Goal: Information Seeking & Learning: Learn about a topic

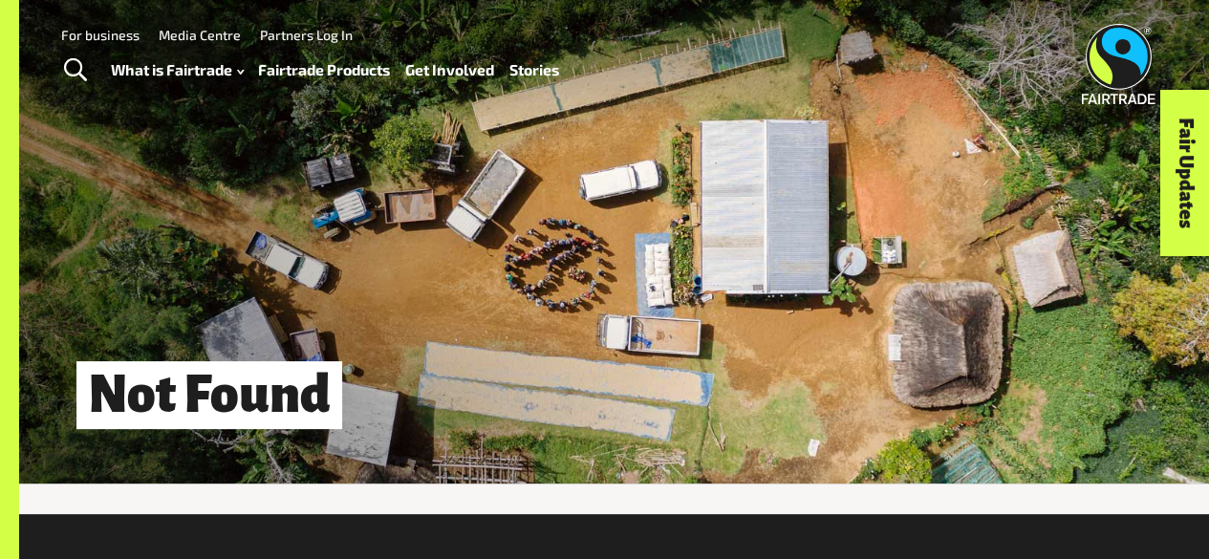
click at [342, 68] on link "Fairtrade Products" at bounding box center [324, 69] width 132 height 27
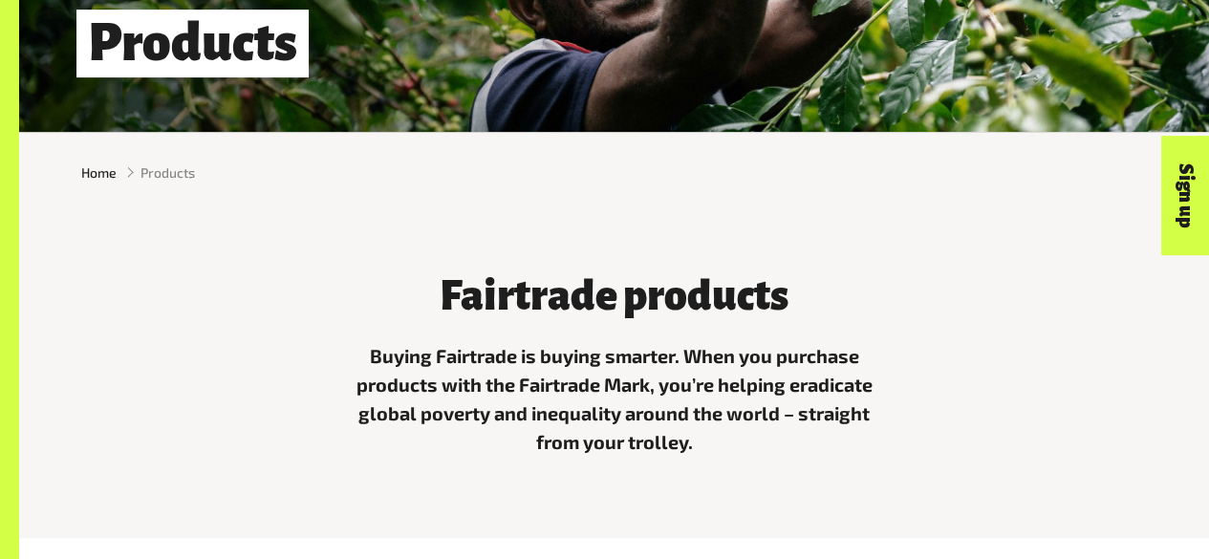
scroll to position [354, 0]
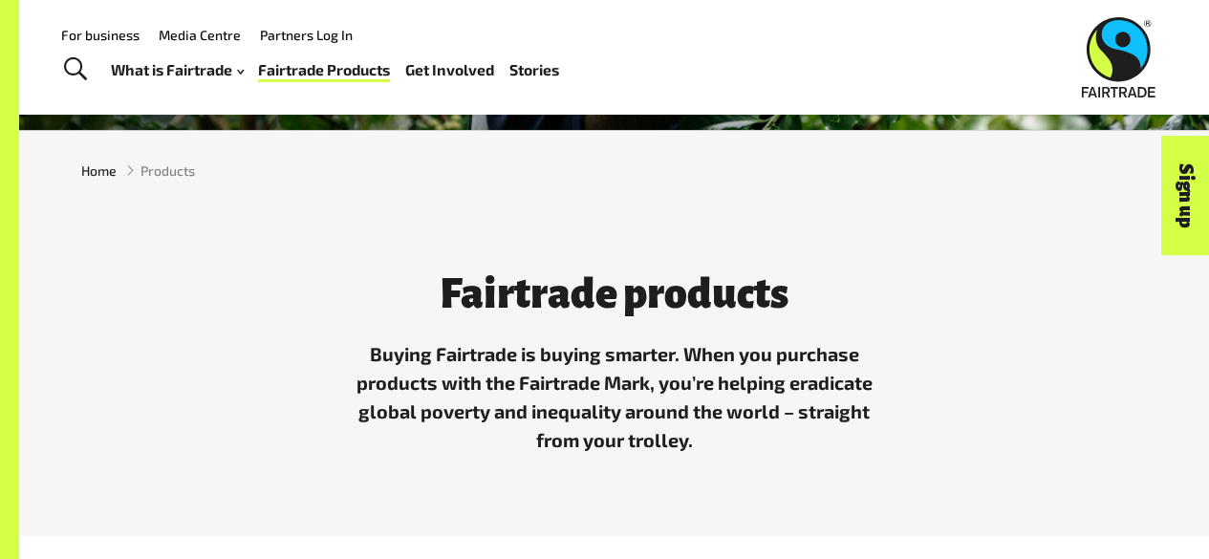
click at [169, 186] on div "Home Products" at bounding box center [614, 170] width 1190 height 51
click at [170, 179] on span "Products" at bounding box center [167, 171] width 54 height 20
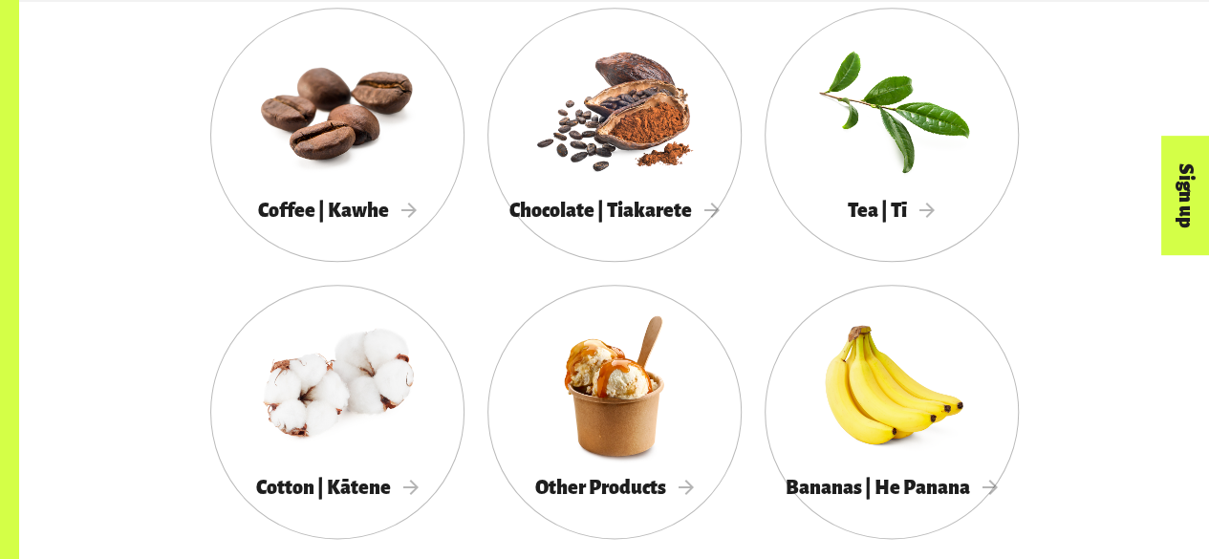
scroll to position [1063, 0]
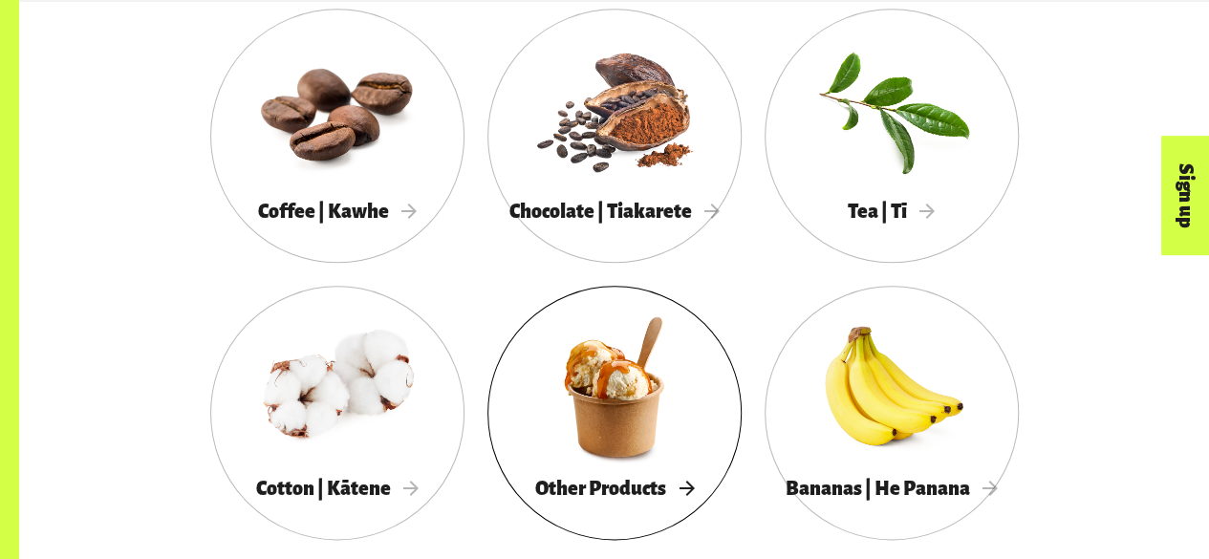
click at [705, 490] on div "Other Products" at bounding box center [614, 488] width 254 height 38
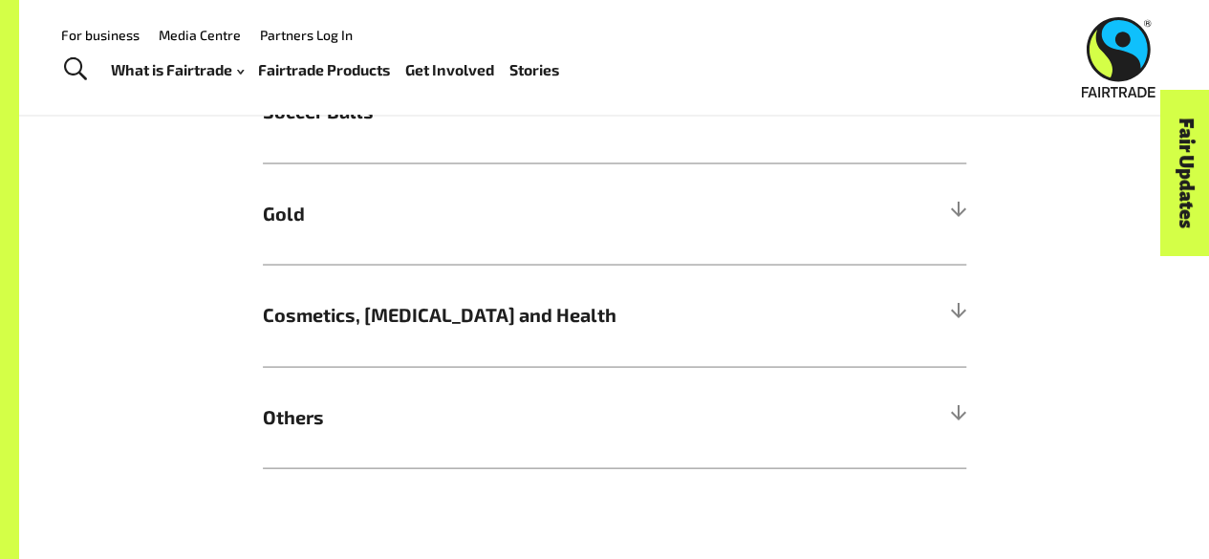
scroll to position [1724, 0]
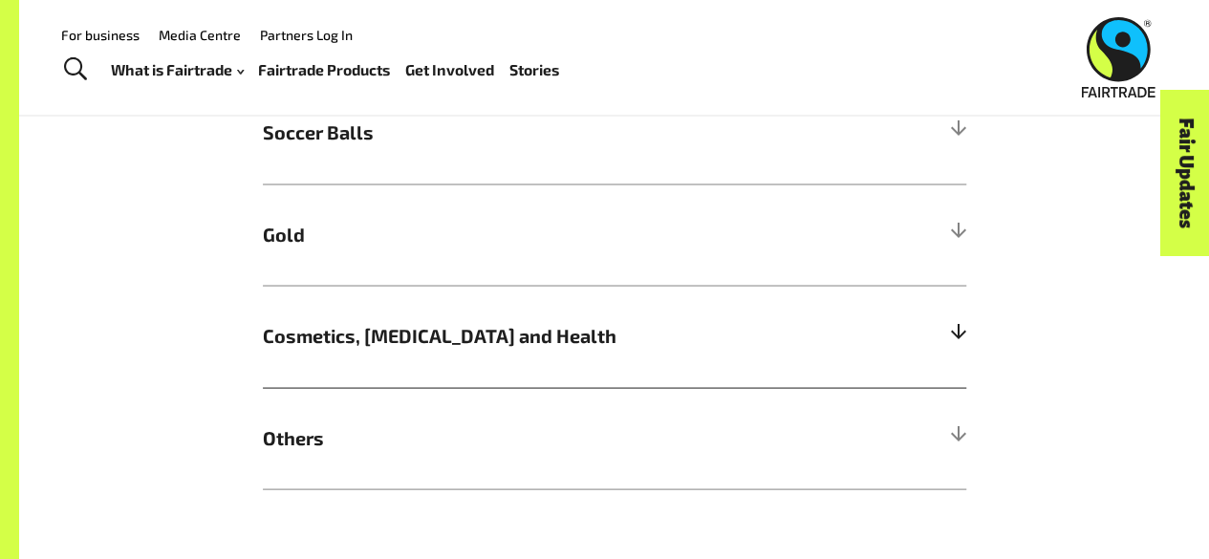
click at [600, 319] on h5 "Cosmetics, Skin Care and Health" at bounding box center [614, 336] width 703 height 102
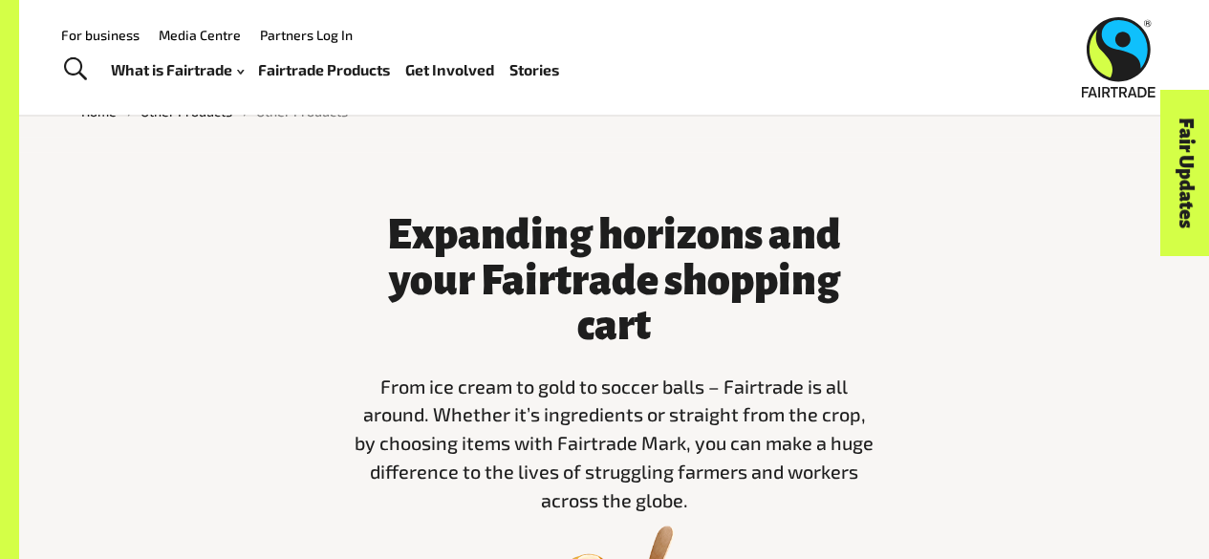
scroll to position [0, 0]
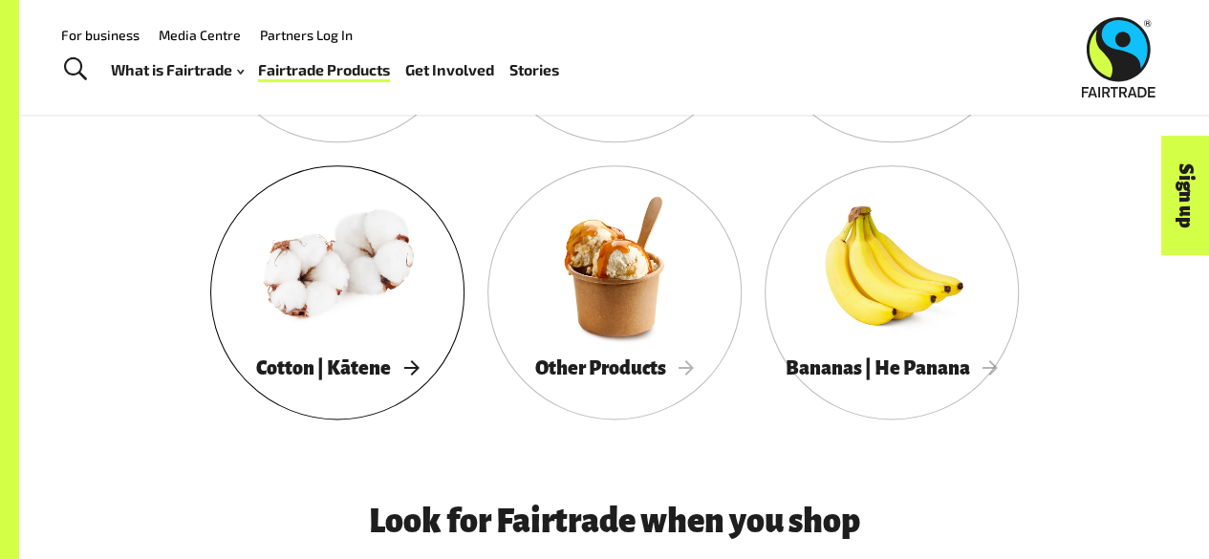
scroll to position [1184, 0]
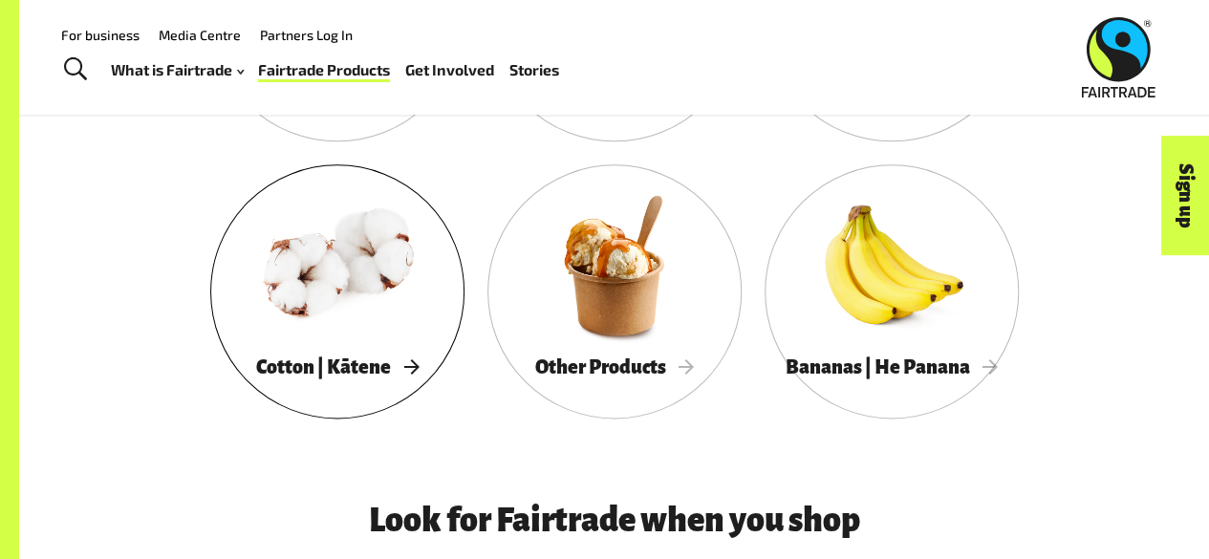
click at [386, 295] on div at bounding box center [337, 265] width 254 height 165
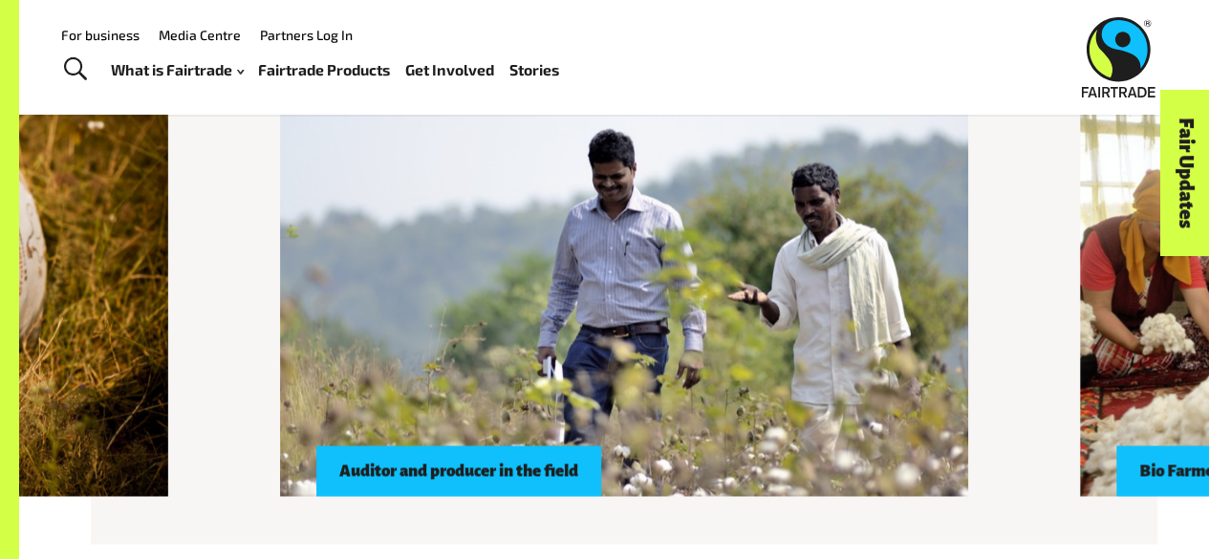
scroll to position [1684, 0]
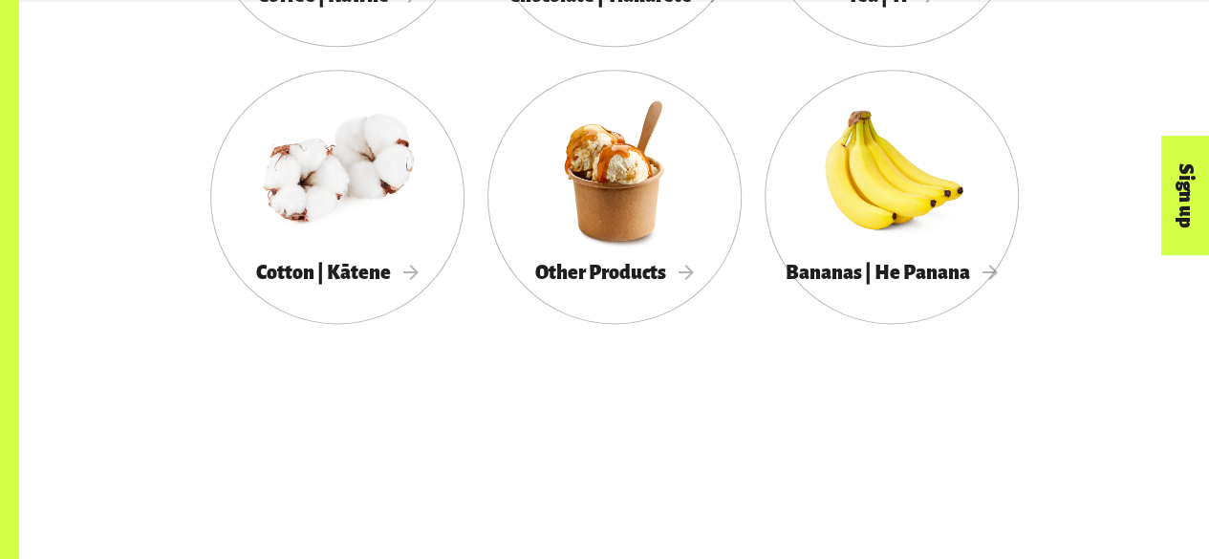
scroll to position [1279, 0]
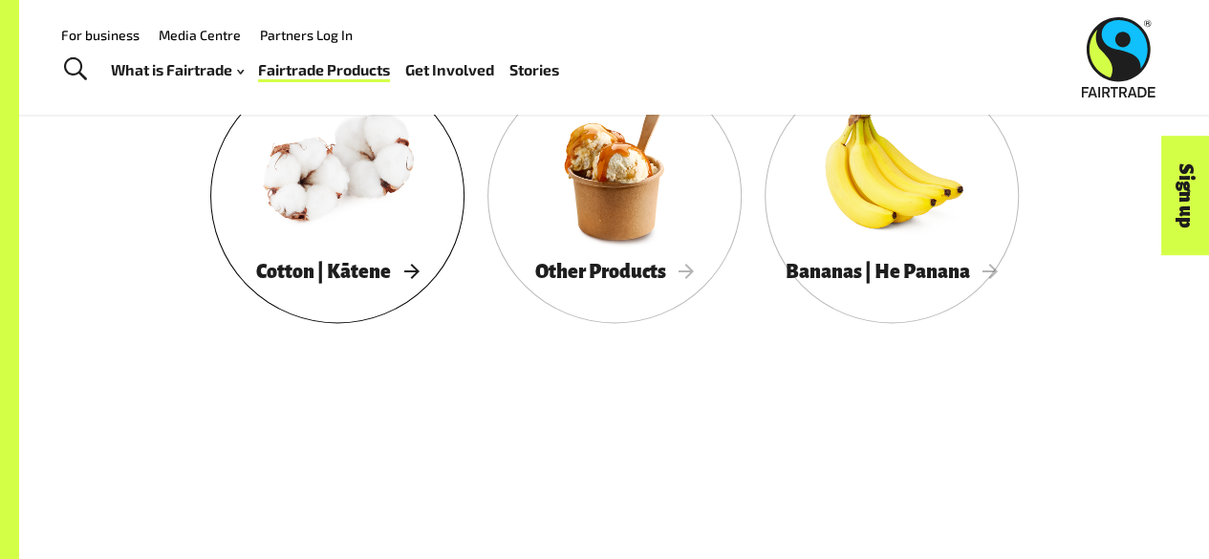
click at [350, 167] on div at bounding box center [337, 169] width 254 height 165
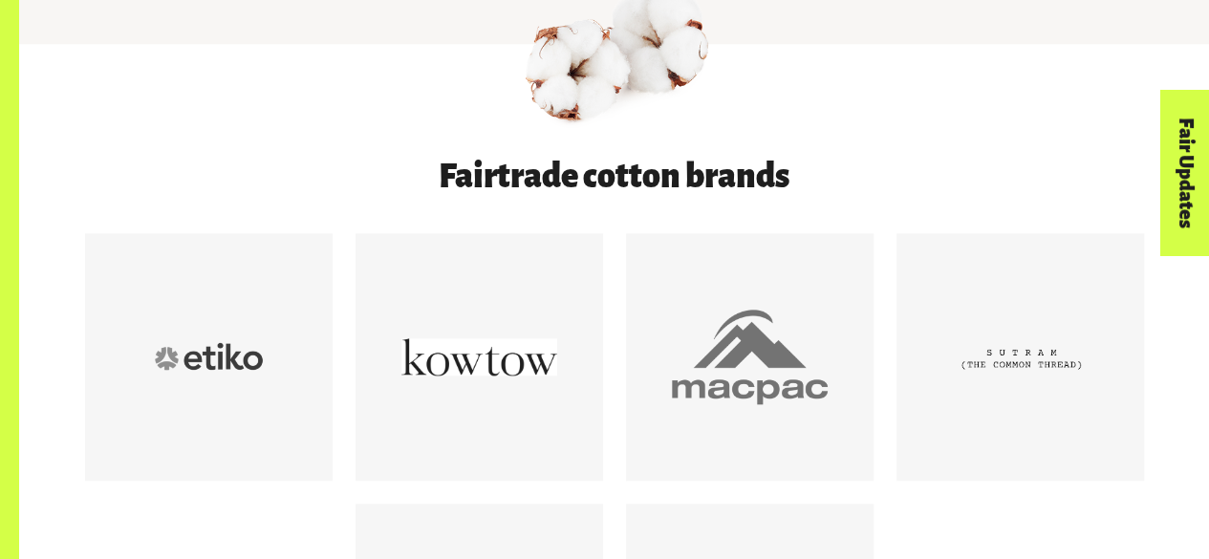
scroll to position [1006, 0]
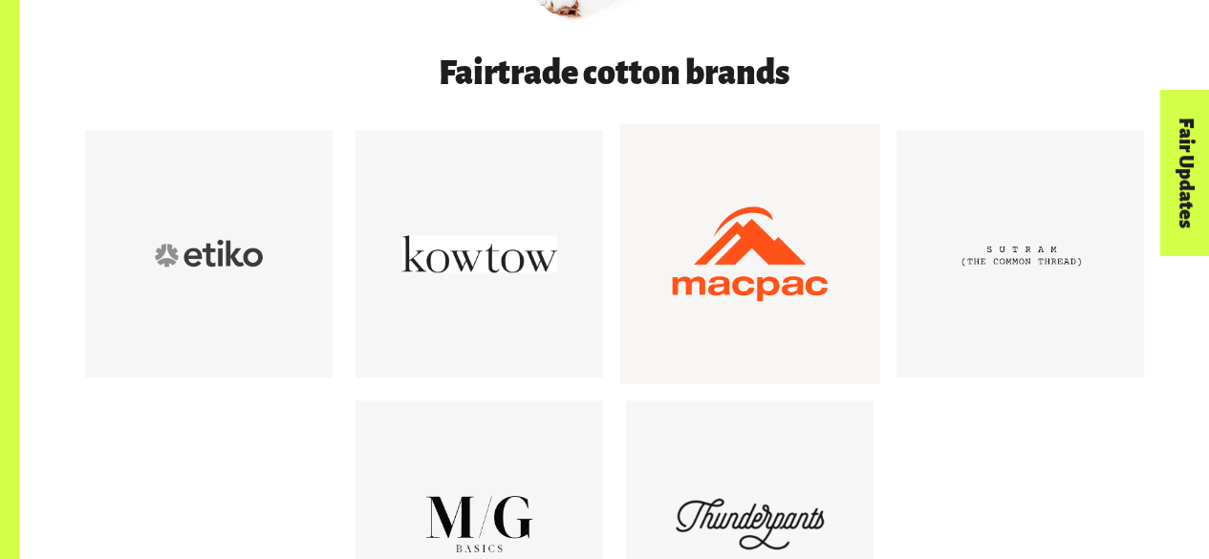
click at [723, 294] on div at bounding box center [750, 254] width 156 height 156
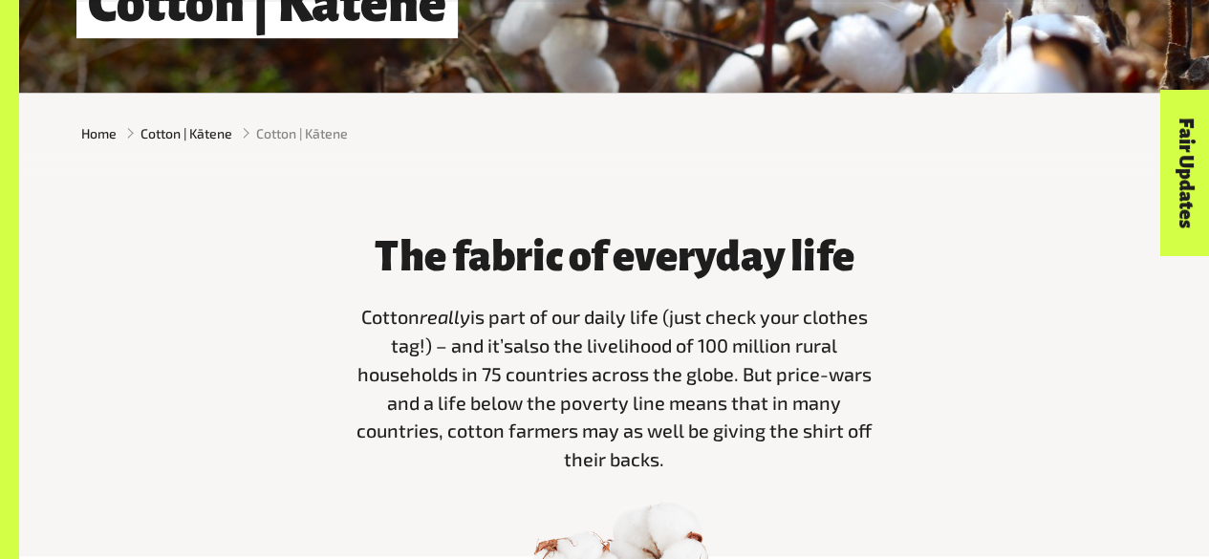
scroll to position [392, 0]
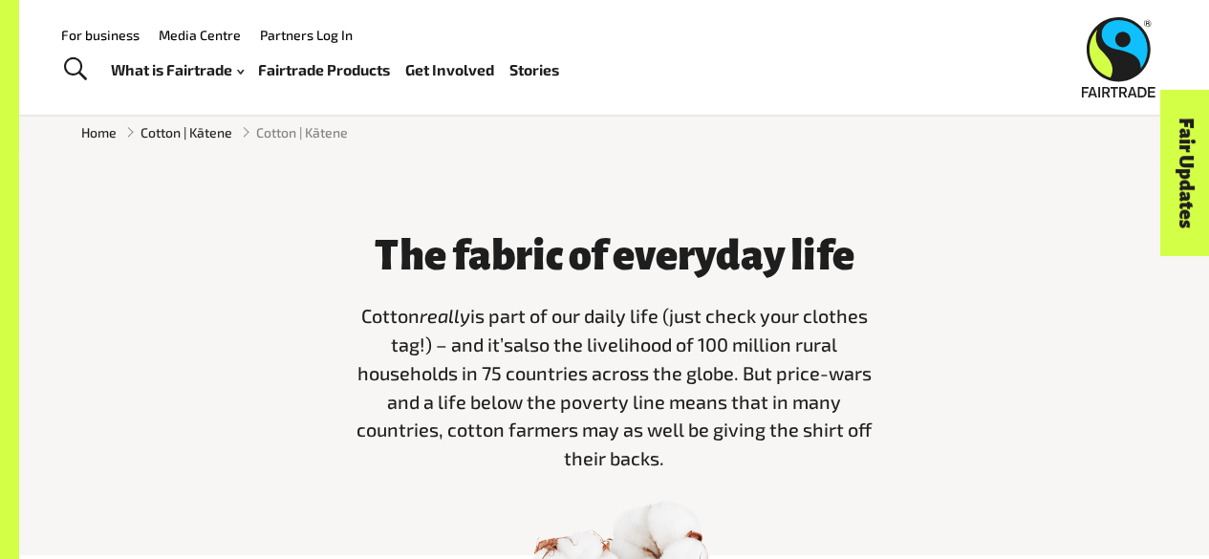
click at [135, 137] on li "Cotton | Kātene" at bounding box center [175, 132] width 116 height 20
click at [92, 142] on span "Home" at bounding box center [98, 132] width 35 height 20
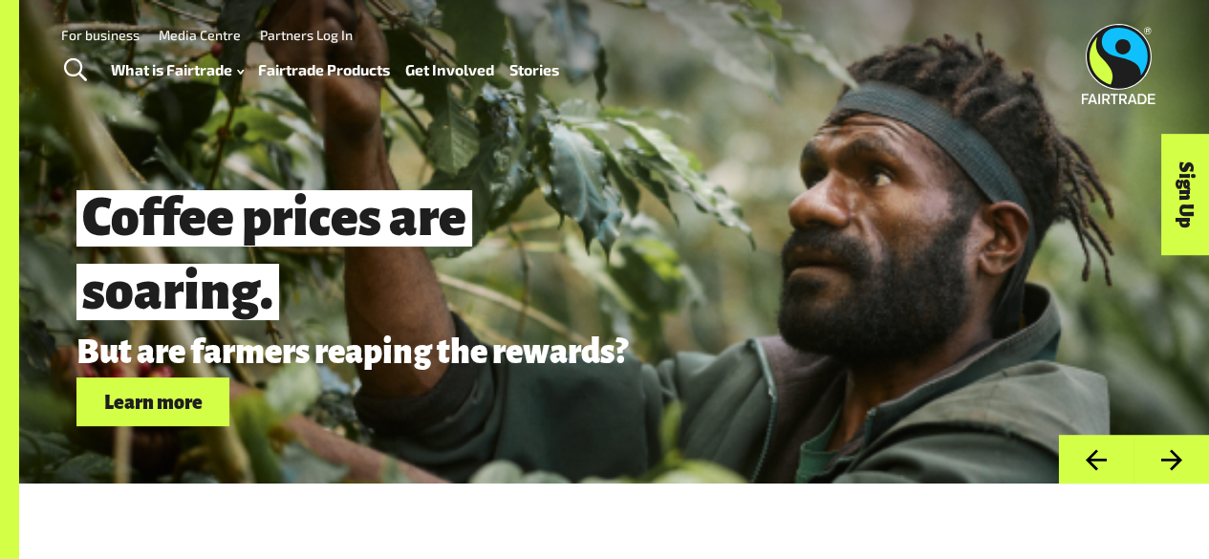
click at [333, 64] on link "Fairtrade Products" at bounding box center [324, 69] width 132 height 27
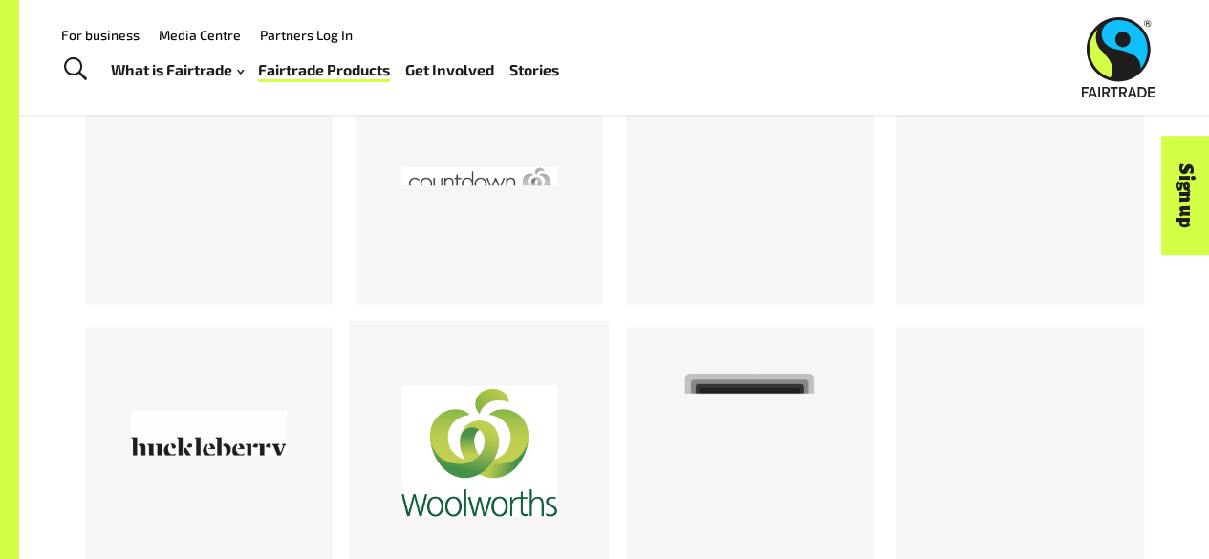
scroll to position [1706, 0]
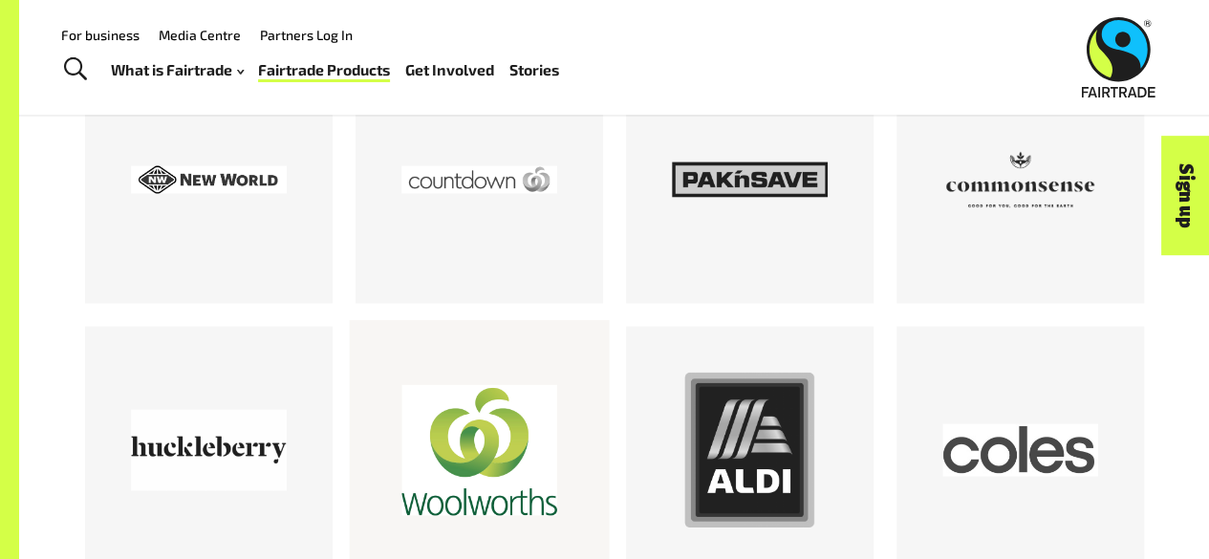
click at [505, 490] on div at bounding box center [479, 451] width 156 height 156
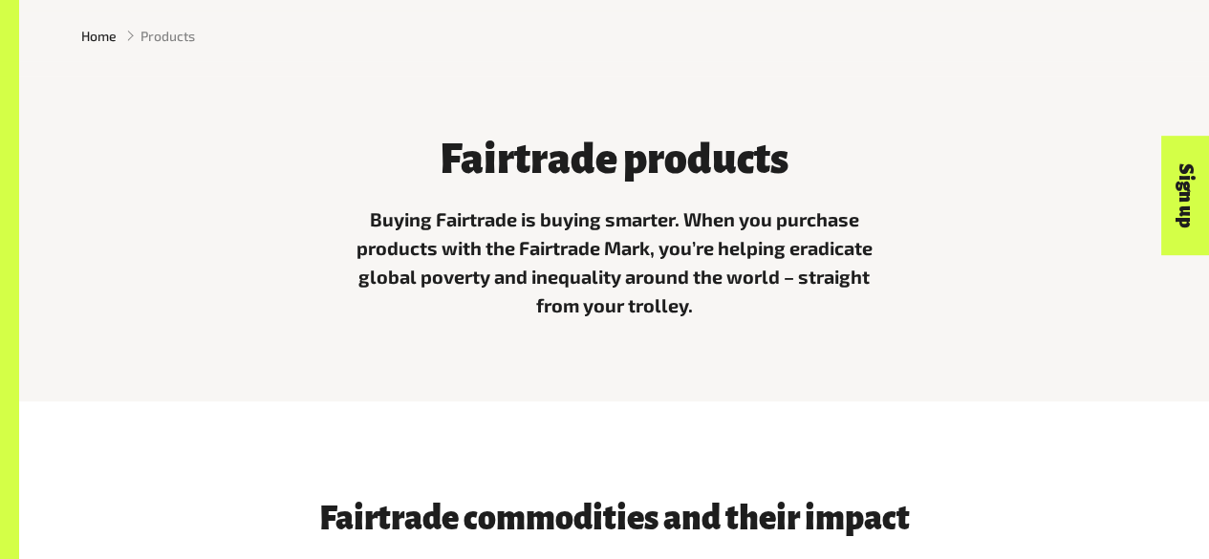
scroll to position [897, 0]
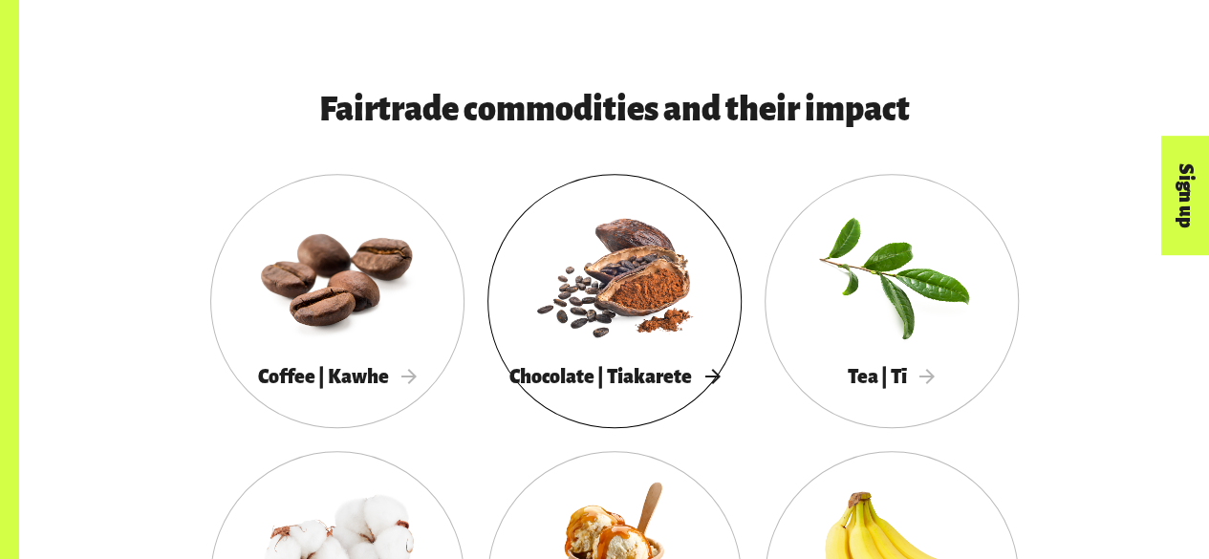
click at [635, 280] on div at bounding box center [614, 274] width 254 height 165
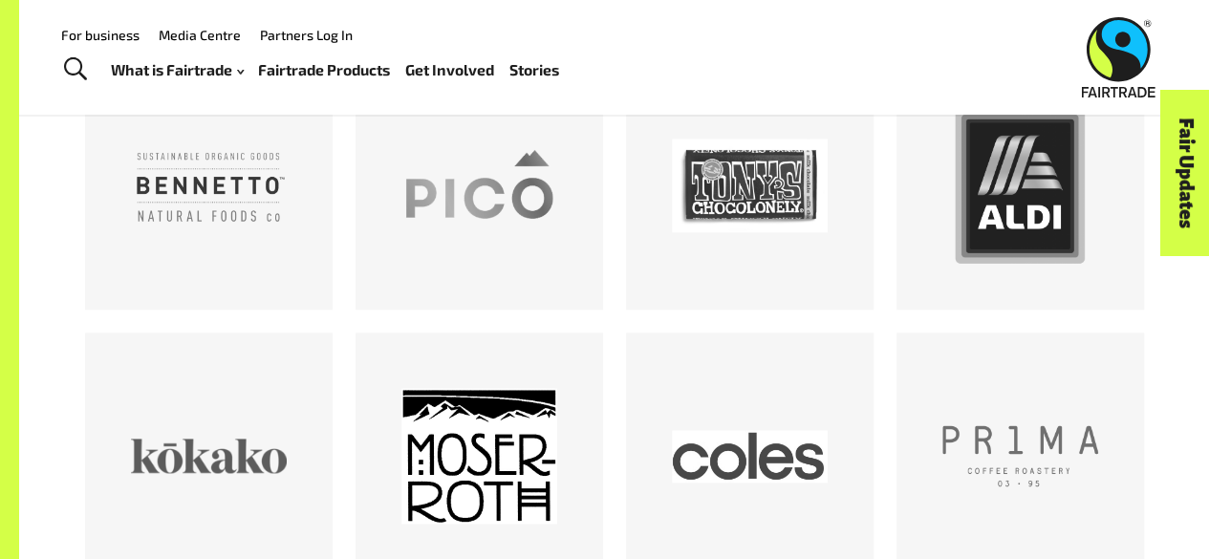
scroll to position [1085, 0]
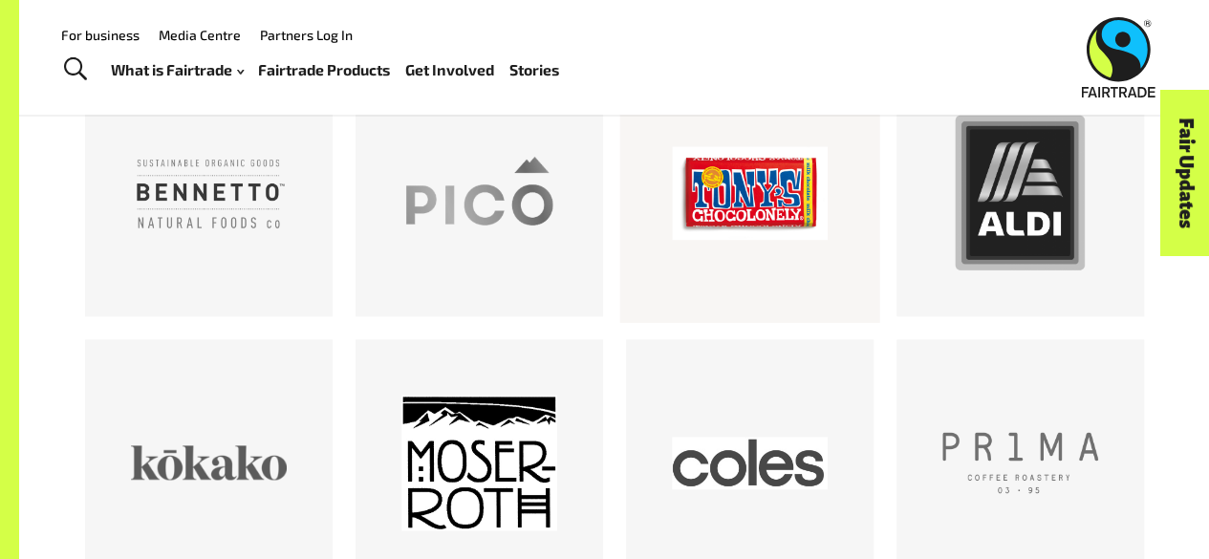
click at [722, 246] on div at bounding box center [750, 193] width 156 height 156
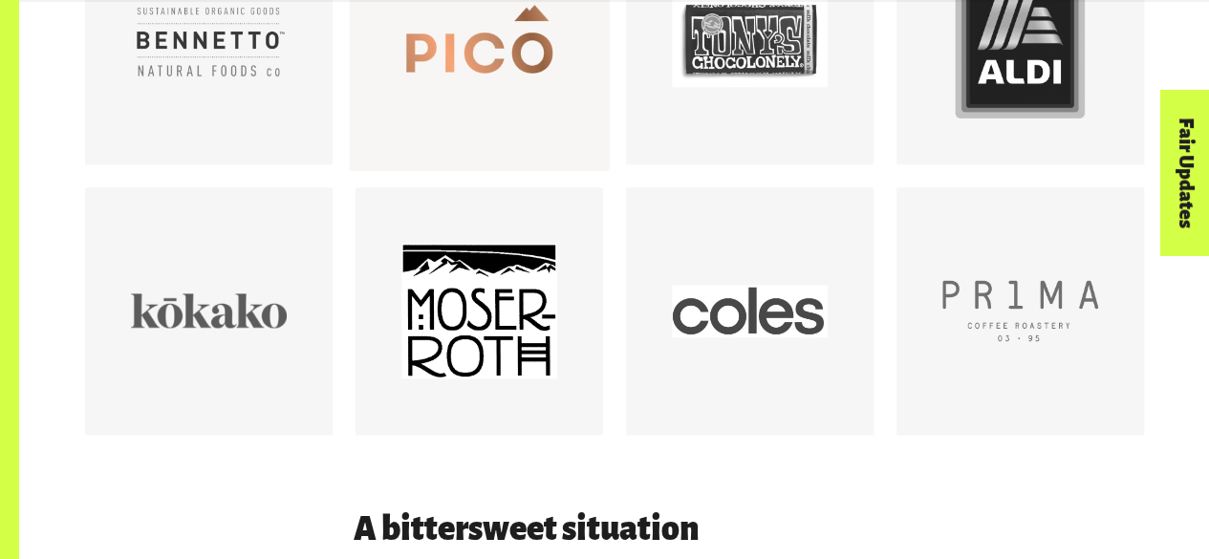
scroll to position [1238, 0]
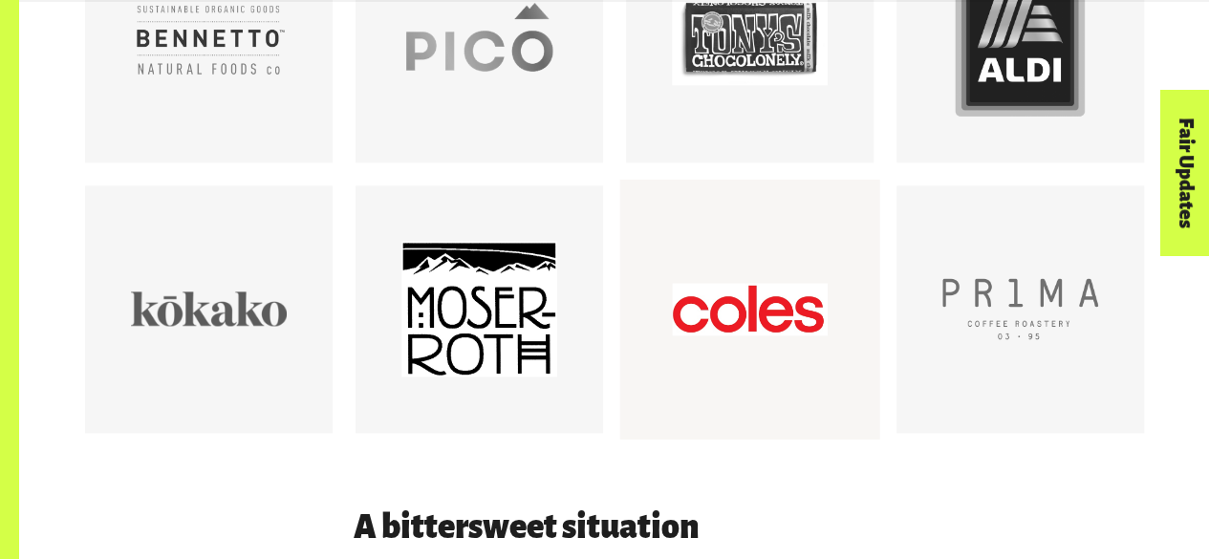
click at [701, 332] on div at bounding box center [750, 309] width 156 height 156
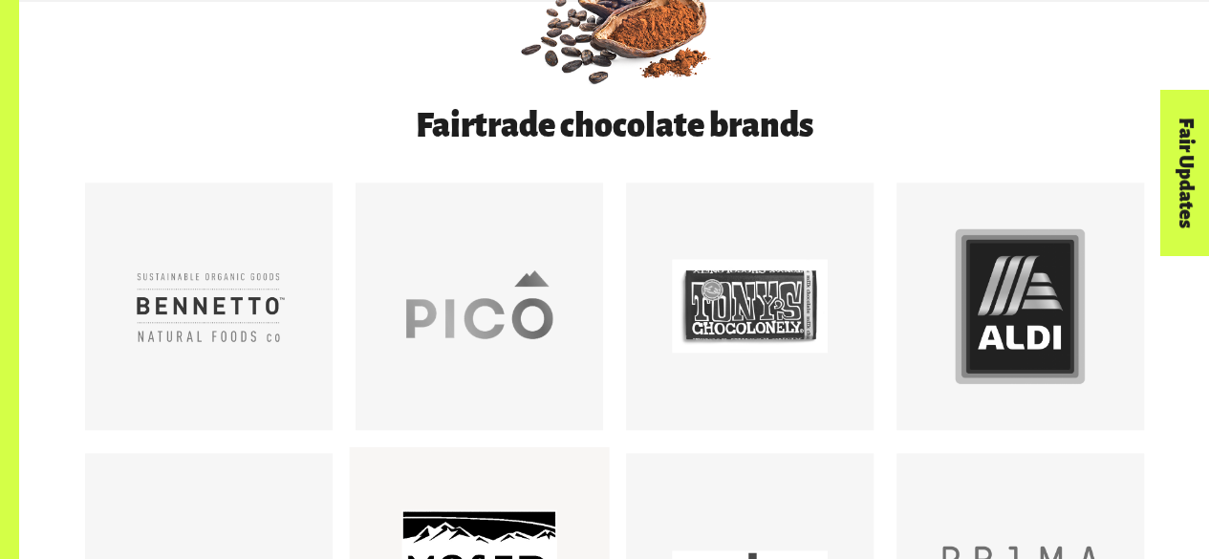
scroll to position [972, 0]
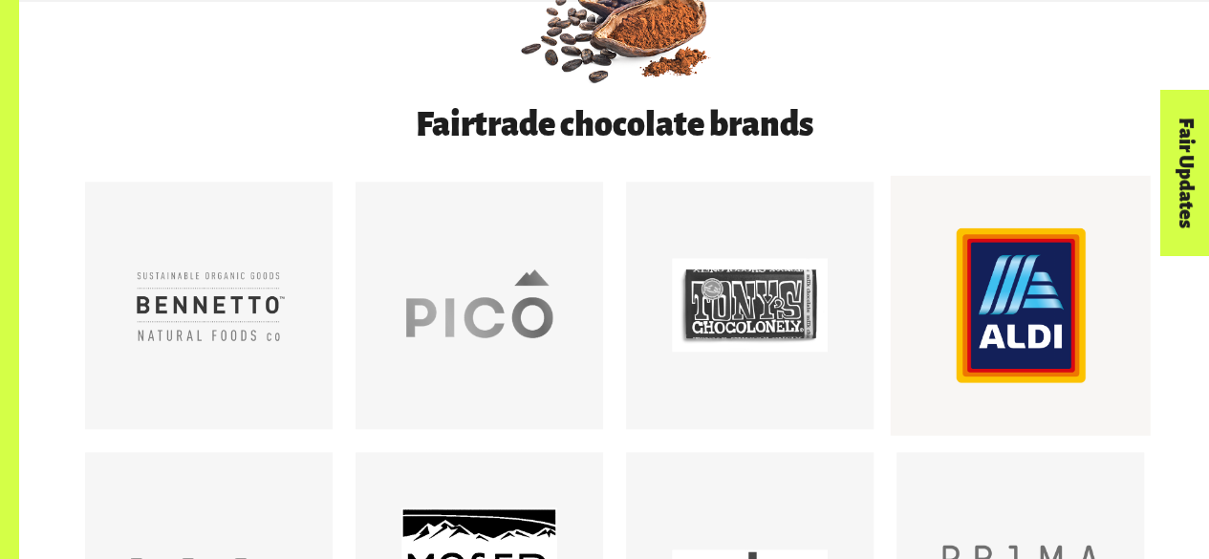
click at [1035, 345] on div at bounding box center [1020, 305] width 156 height 156
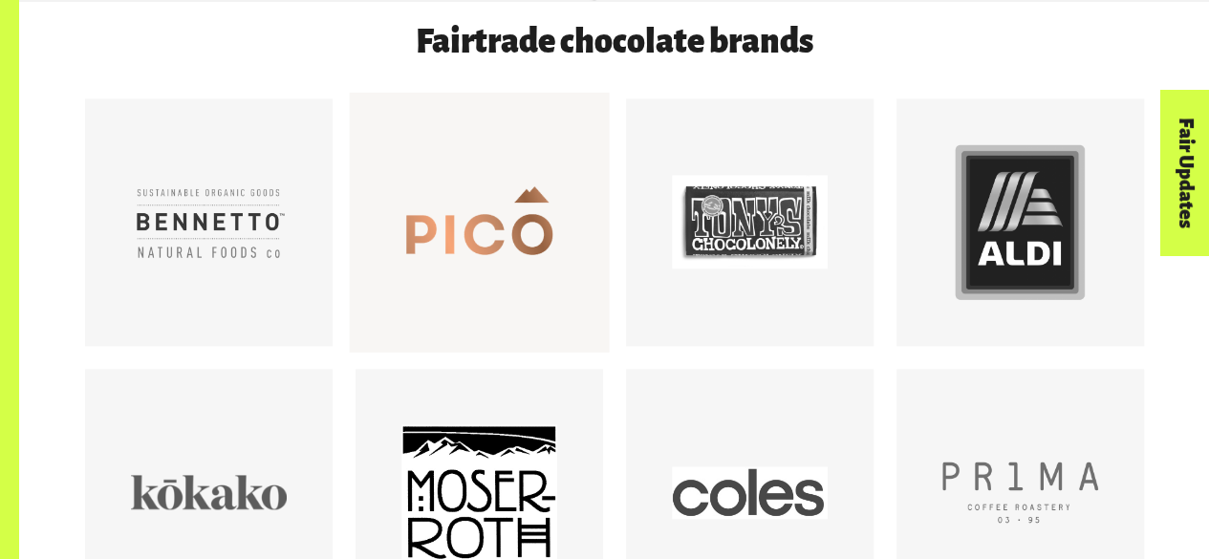
scroll to position [1215, 0]
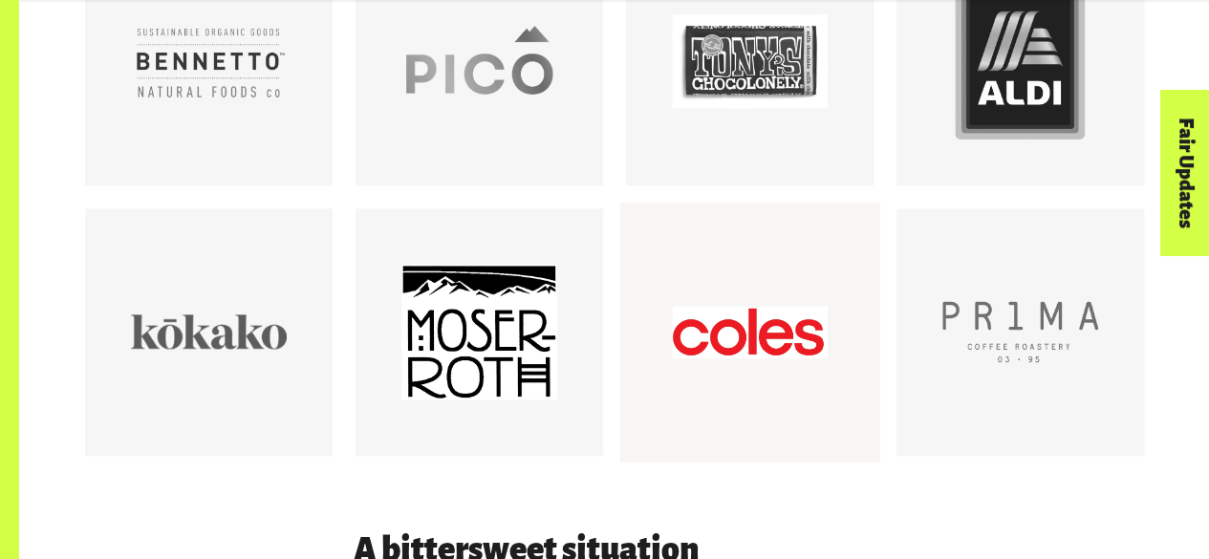
click at [708, 378] on div at bounding box center [750, 332] width 156 height 156
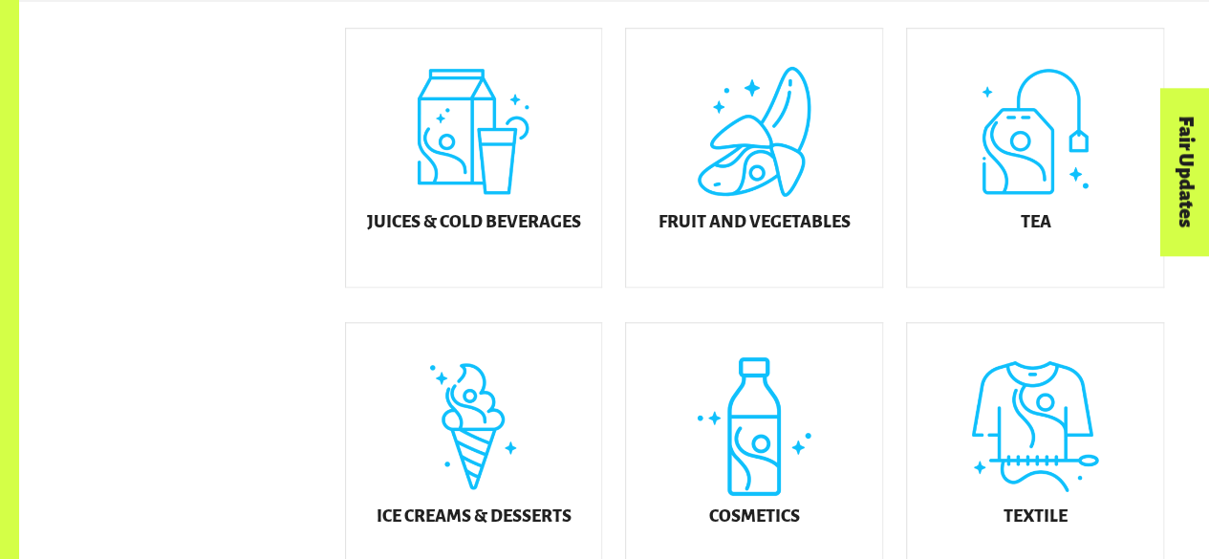
scroll to position [824, 0]
click at [745, 527] on h5 "Cosmetics" at bounding box center [754, 517] width 91 height 19
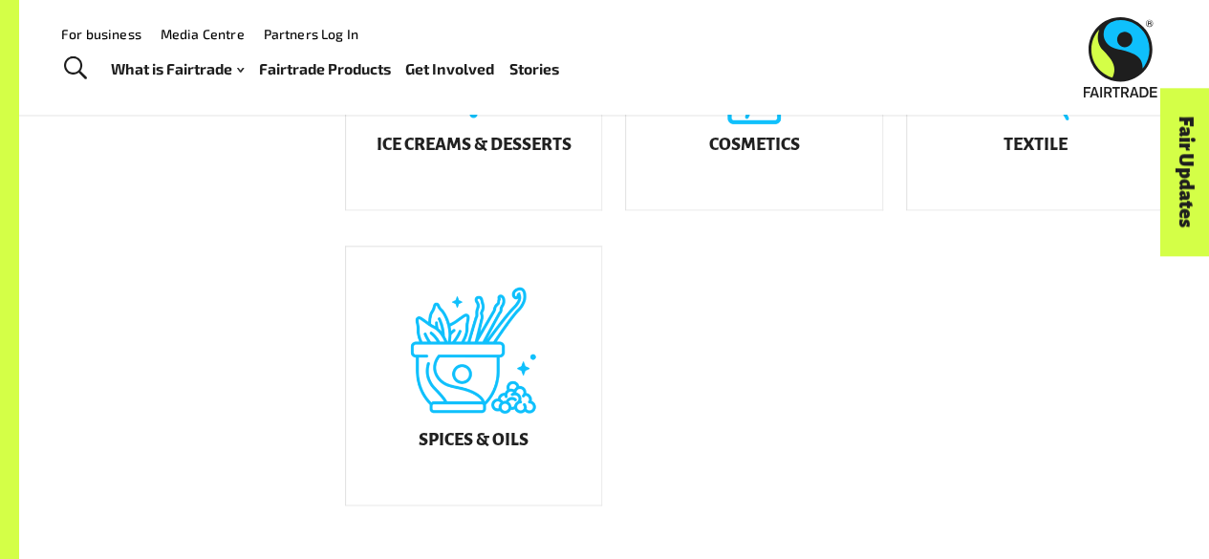
scroll to position [1194, 0]
click at [433, 139] on div "Ice Creams & Desserts" at bounding box center [474, 82] width 256 height 258
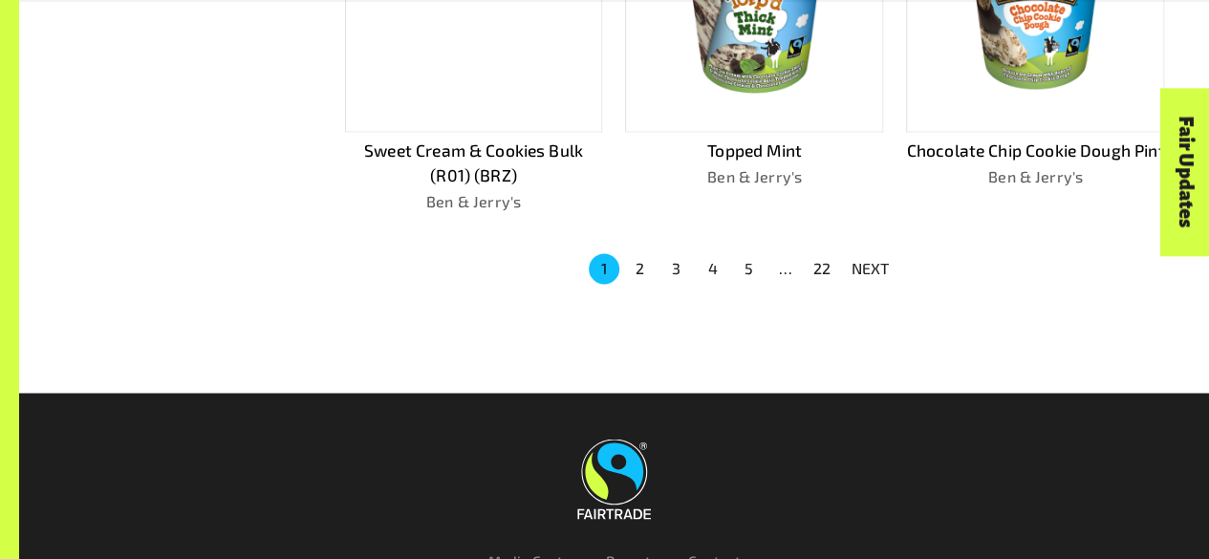
scroll to position [1410, 0]
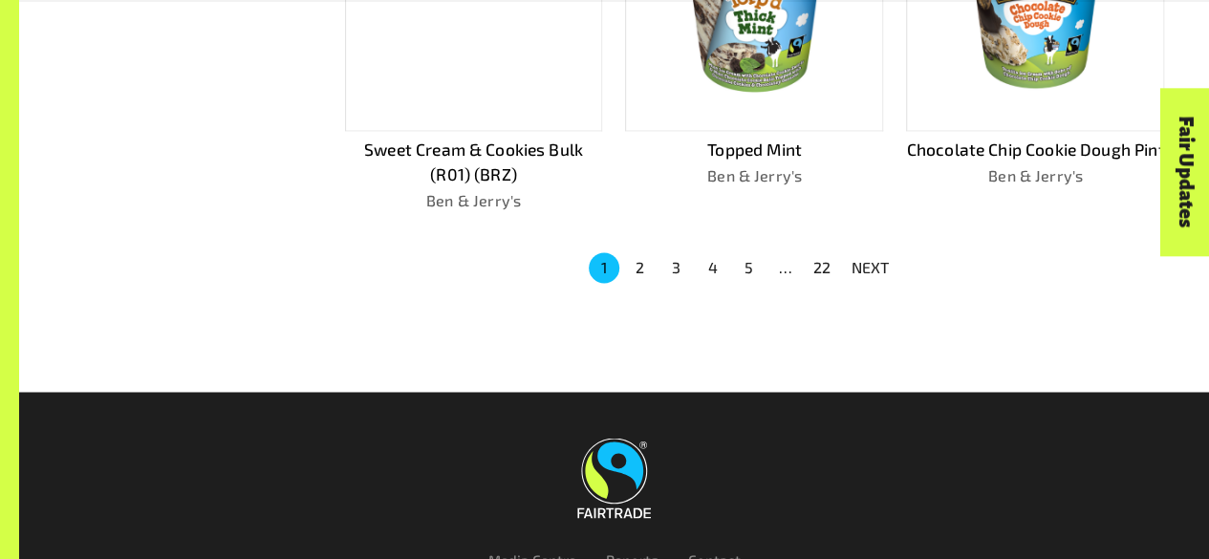
click at [689, 267] on button "3" at bounding box center [676, 267] width 31 height 31
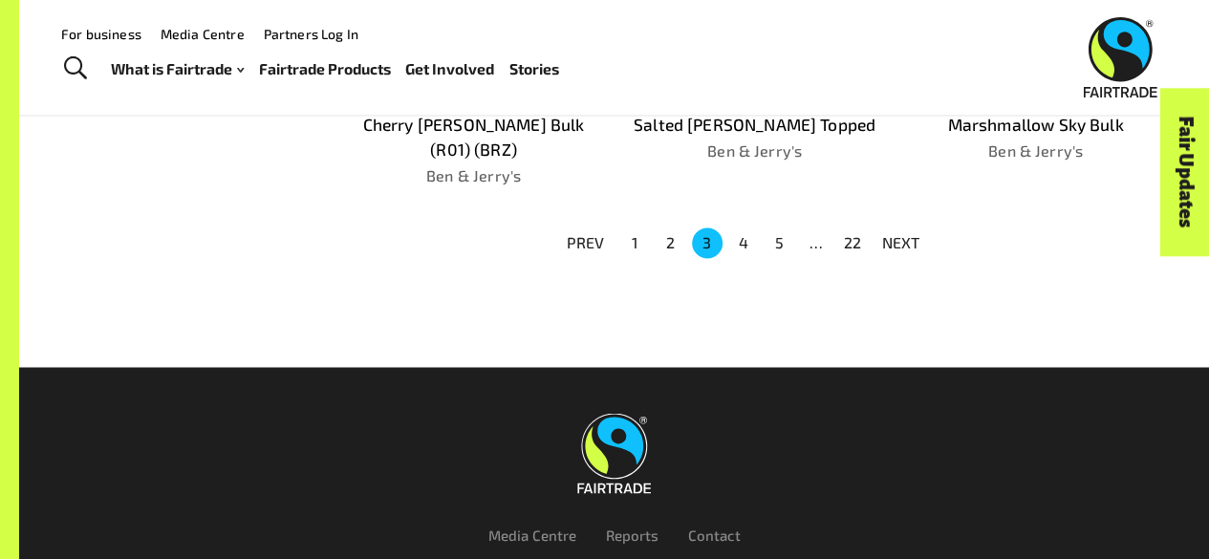
scroll to position [1433, 0]
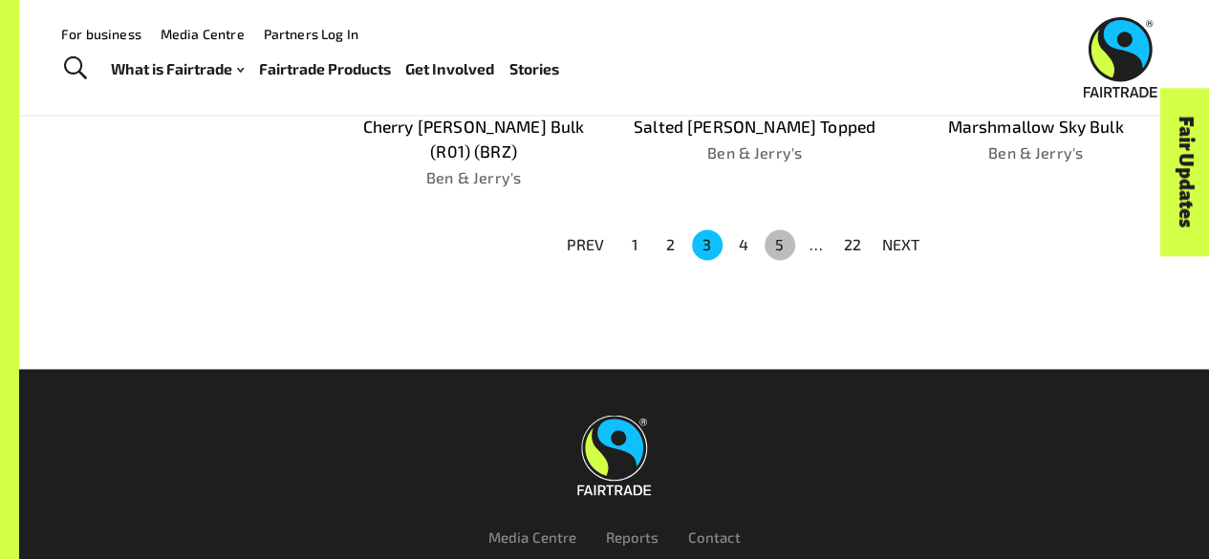
click at [780, 229] on button "5" at bounding box center [779, 244] width 31 height 31
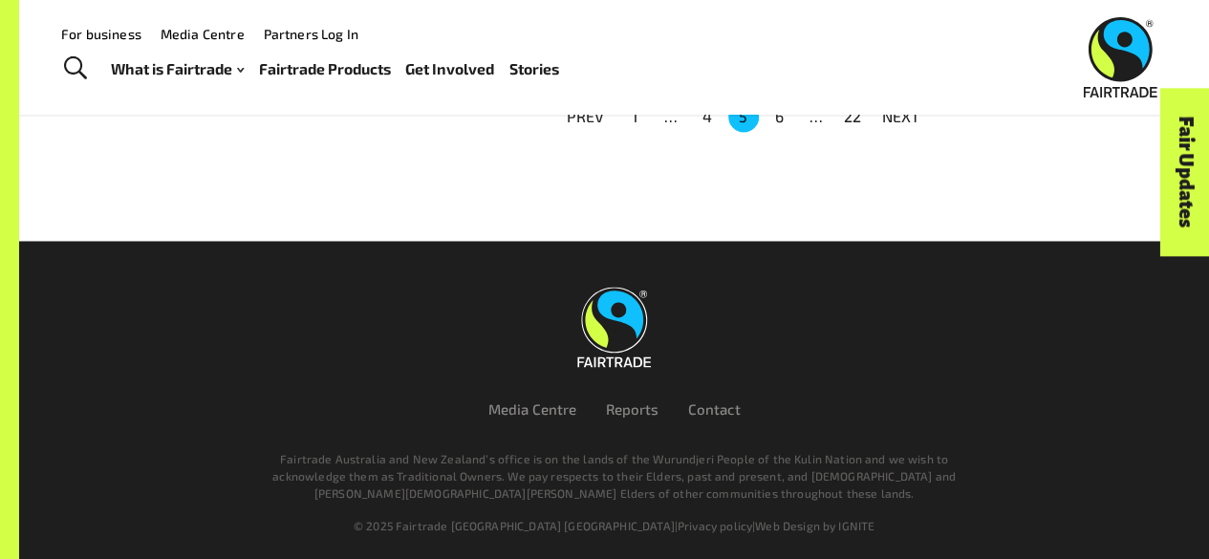
scroll to position [1419, 0]
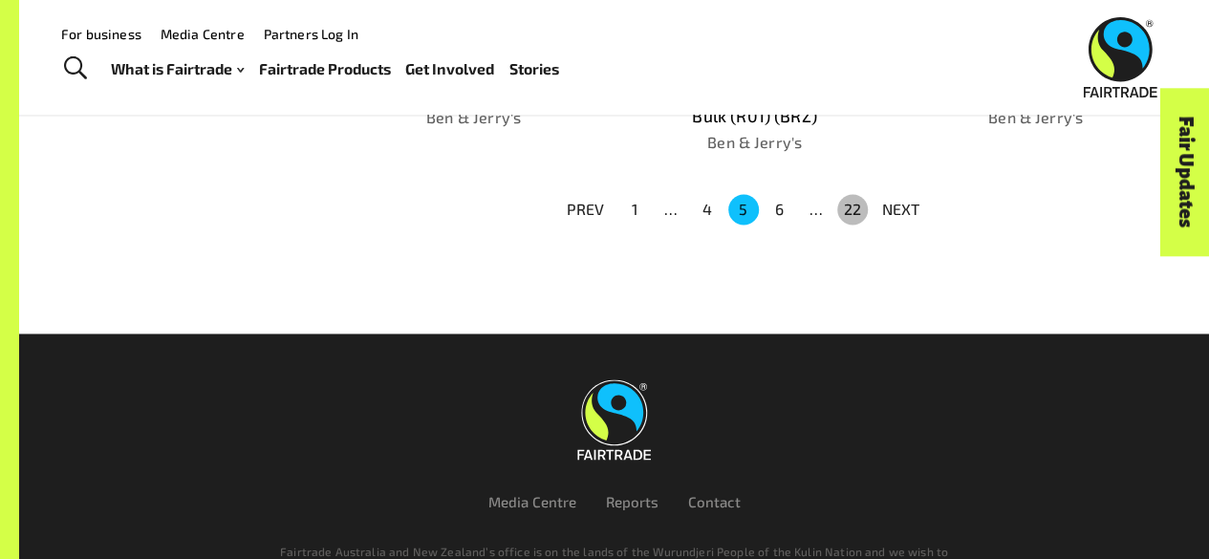
click at [840, 202] on button "22" at bounding box center [852, 209] width 31 height 31
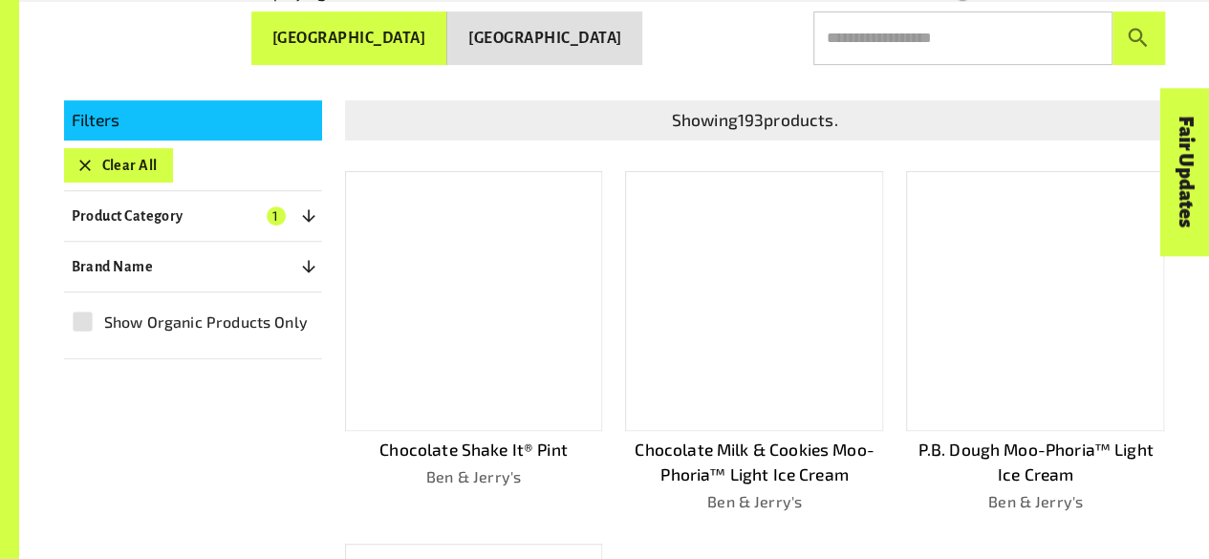
scroll to position [359, 0]
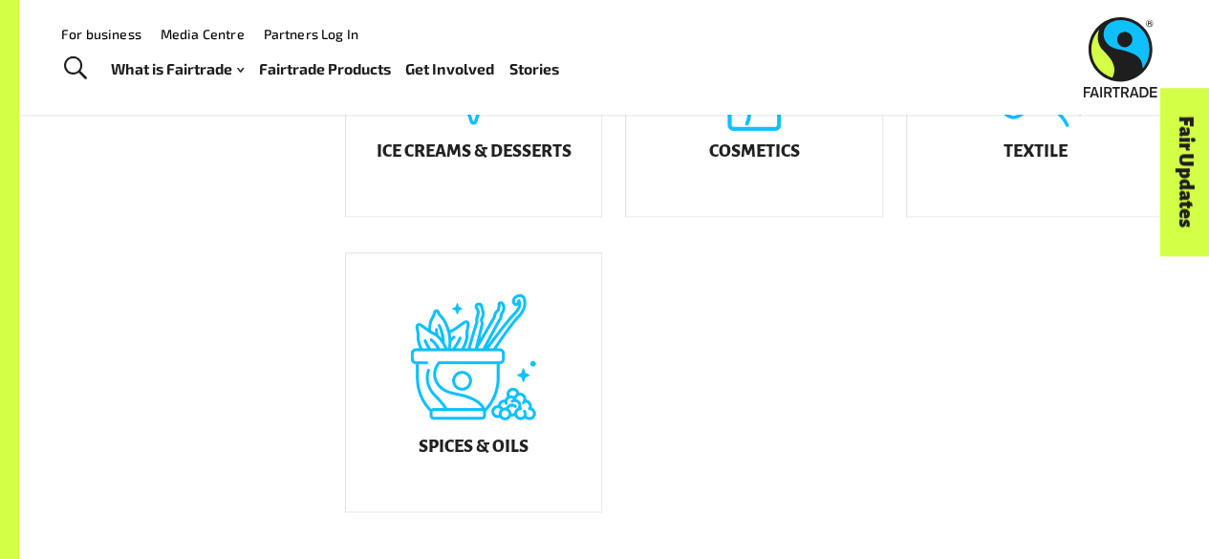
scroll to position [1044, 0]
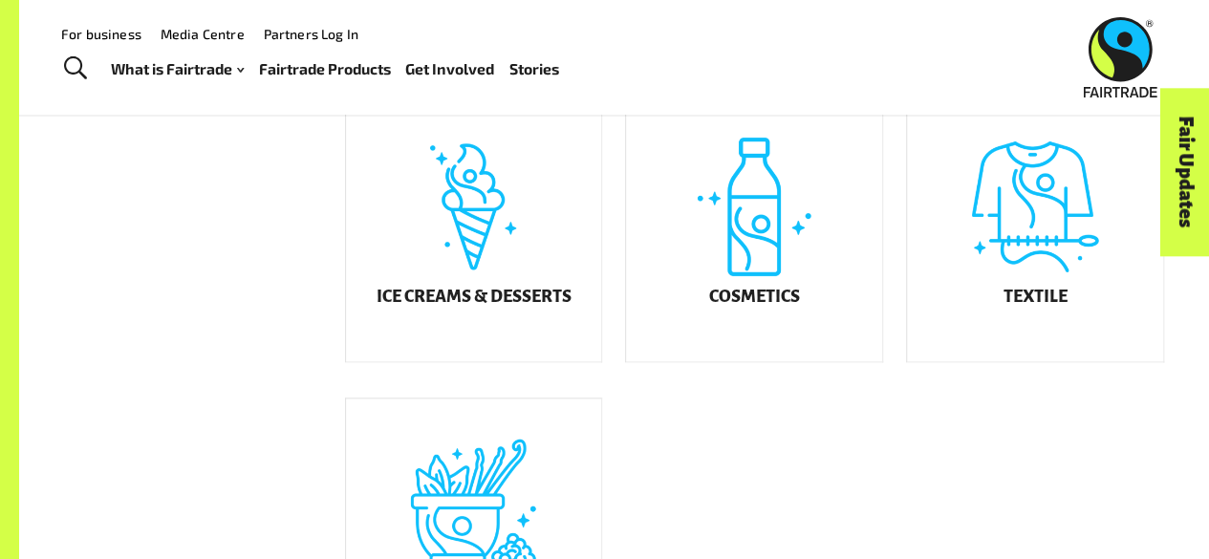
click at [1035, 234] on div "Fair Updates" at bounding box center [1077, 231] width 167 height 49
click at [1032, 307] on h5 "Textile" at bounding box center [1035, 297] width 64 height 19
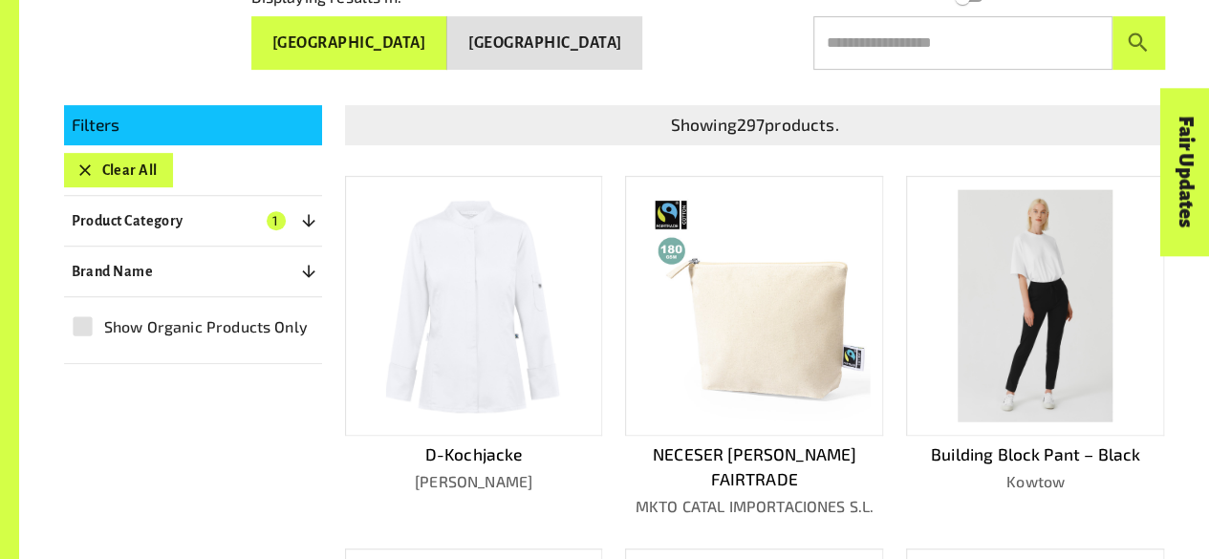
scroll to position [359, 0]
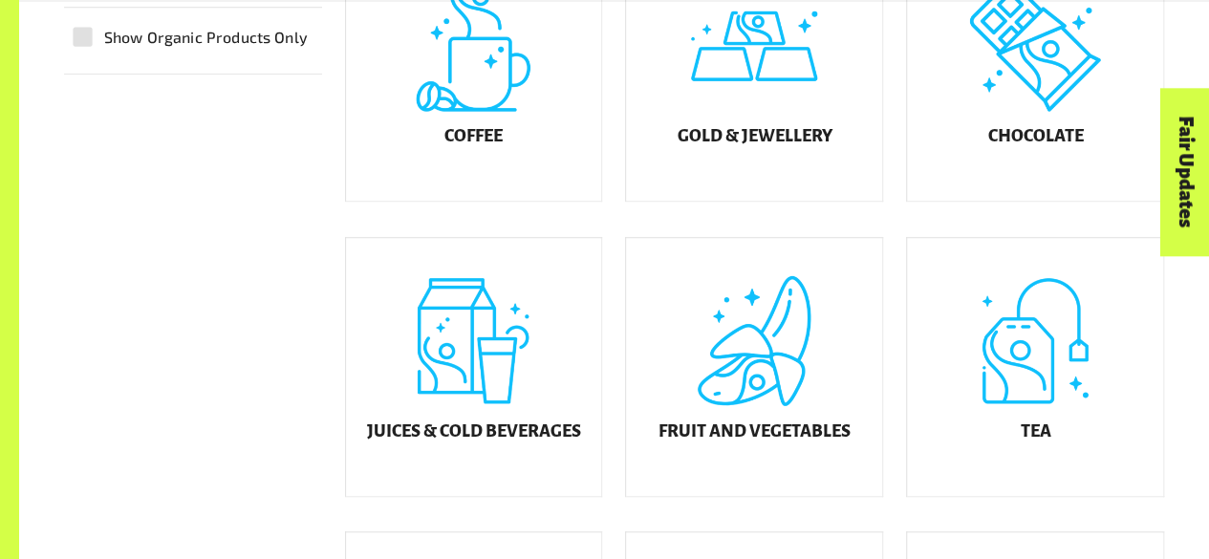
scroll to position [616, 0]
click at [758, 460] on div "Fruit and Vegetables" at bounding box center [754, 366] width 256 height 258
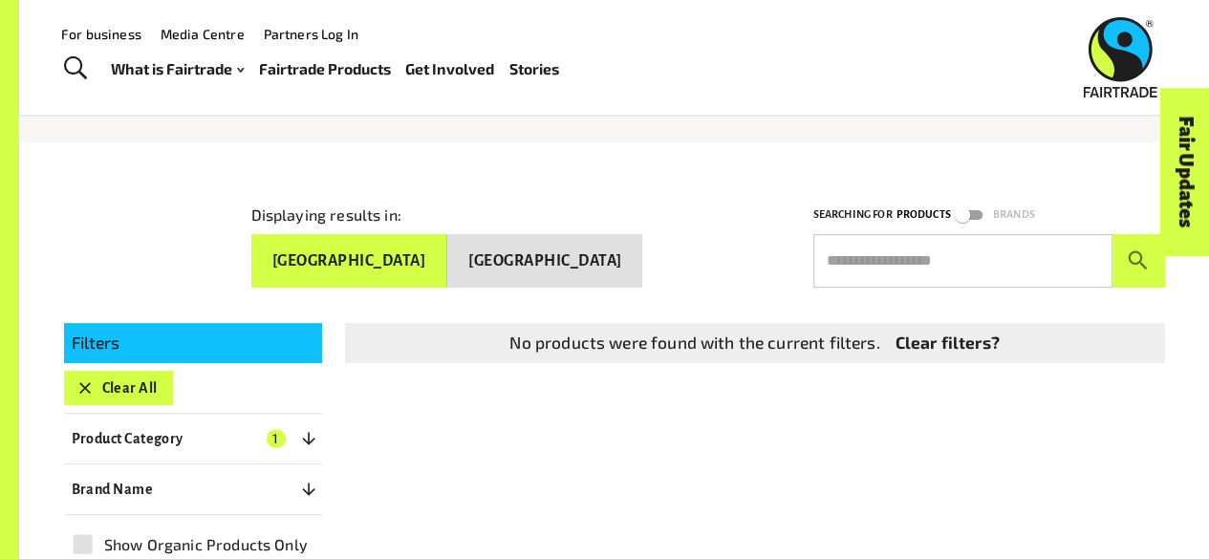
scroll to position [144, 0]
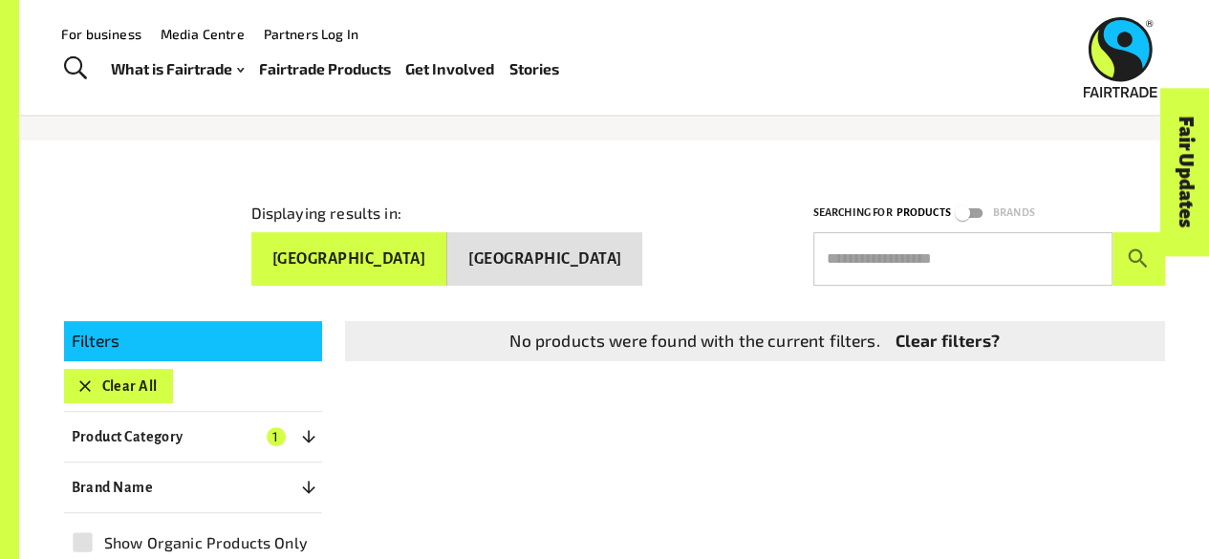
click at [222, 334] on p "Filters" at bounding box center [193, 341] width 243 height 25
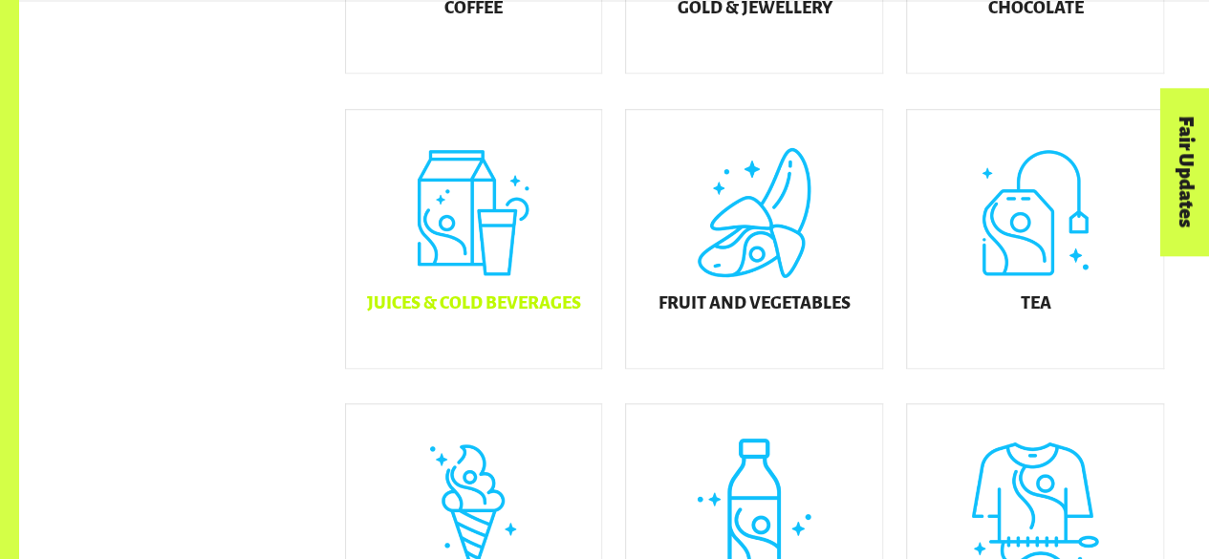
scroll to position [753, 0]
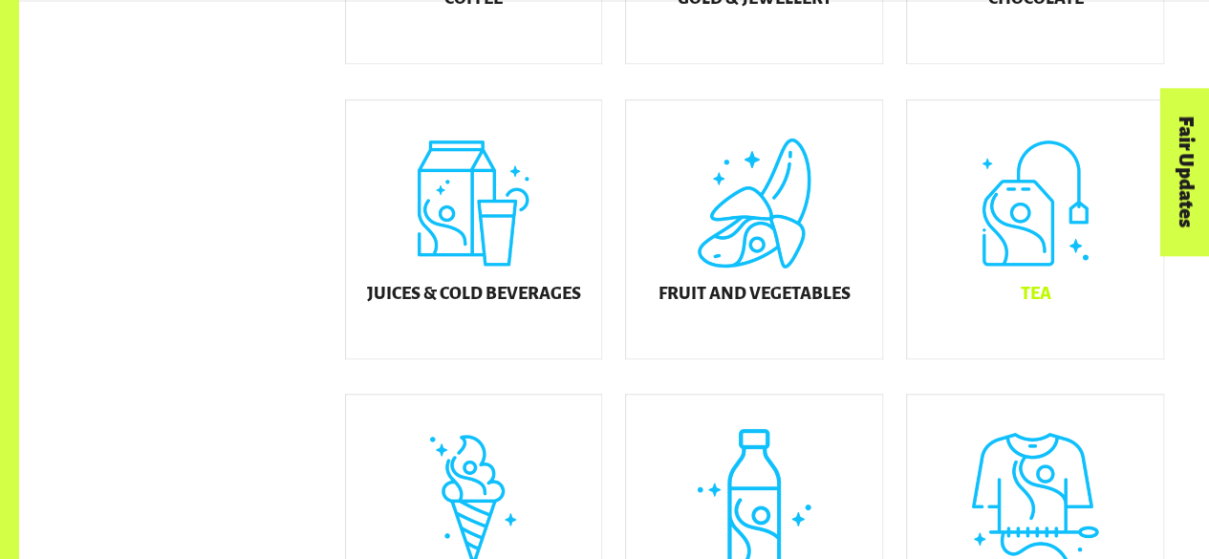
click at [1016, 301] on div "Tea" at bounding box center [1035, 229] width 256 height 258
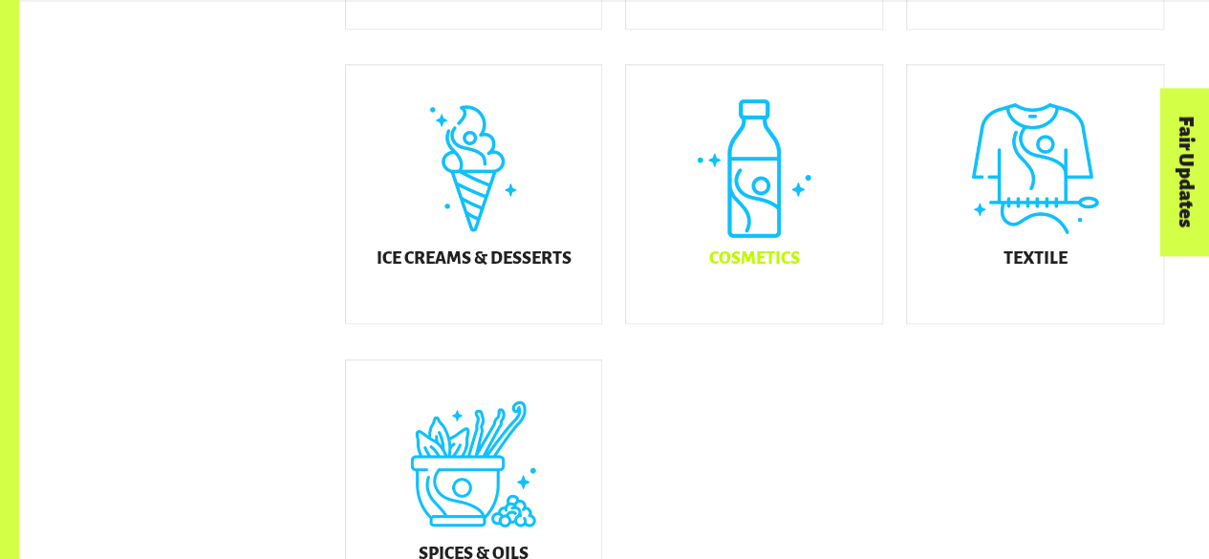
scroll to position [1084, 0]
click at [787, 263] on div "Cosmetics" at bounding box center [754, 193] width 256 height 258
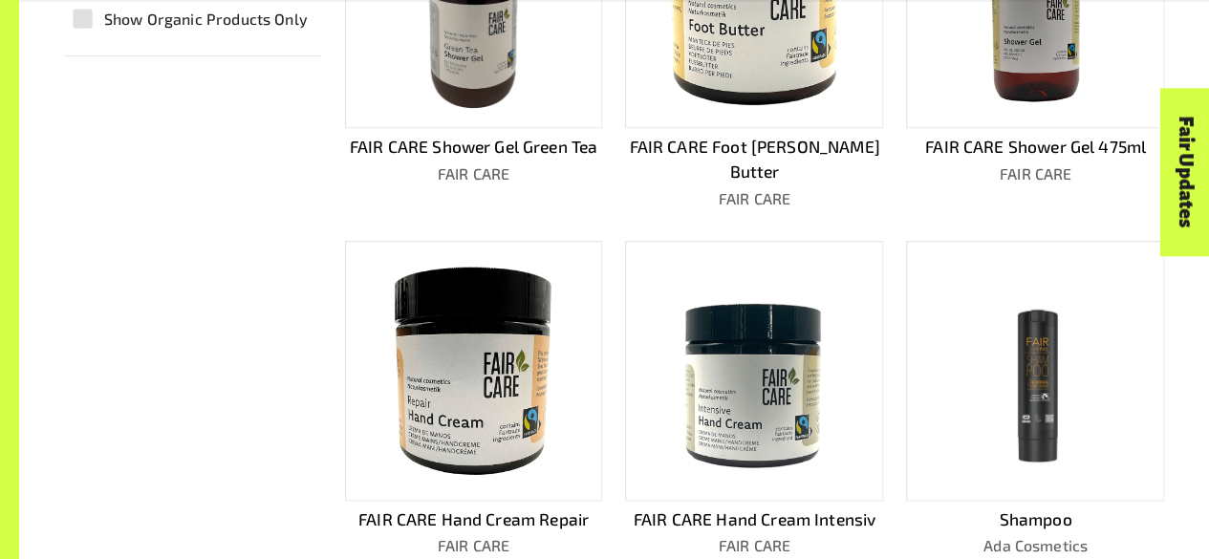
scroll to position [666, 0]
